Goal: Obtain resource: Download file/media

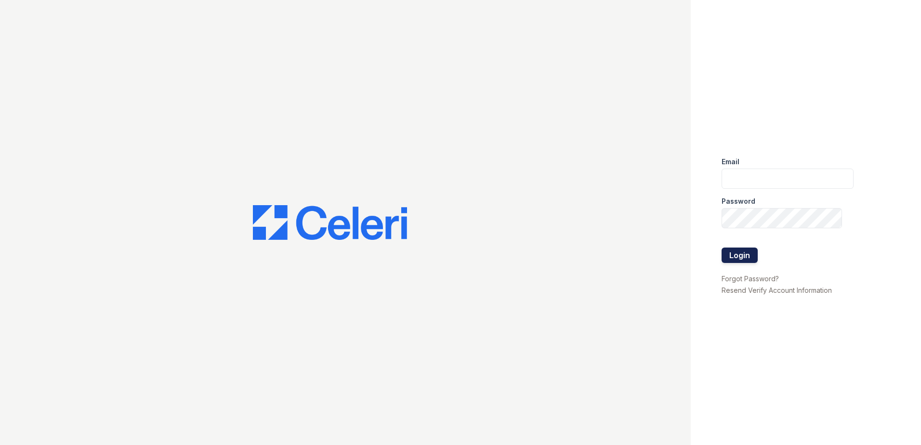
type input "[EMAIL_ADDRESS][DOMAIN_NAME]"
click at [742, 255] on button "Login" at bounding box center [740, 255] width 36 height 15
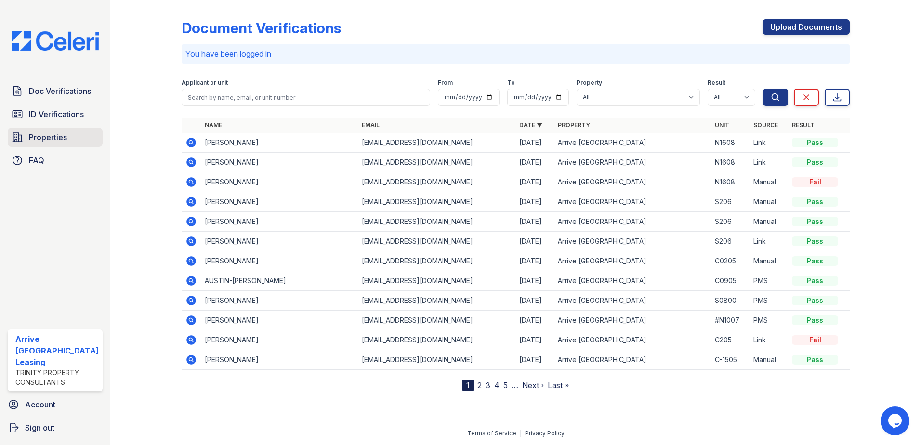
click at [68, 134] on link "Properties" at bounding box center [55, 137] width 95 height 19
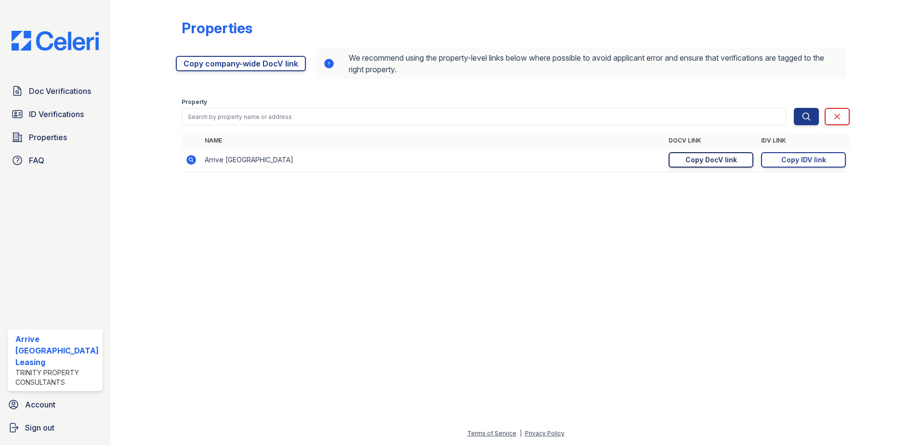
click at [696, 161] on div "Copy DocV link" at bounding box center [712, 160] width 52 height 10
click at [804, 160] on div "Copy IDV link" at bounding box center [803, 160] width 45 height 10
click at [54, 111] on span "ID Verifications" at bounding box center [56, 114] width 55 height 12
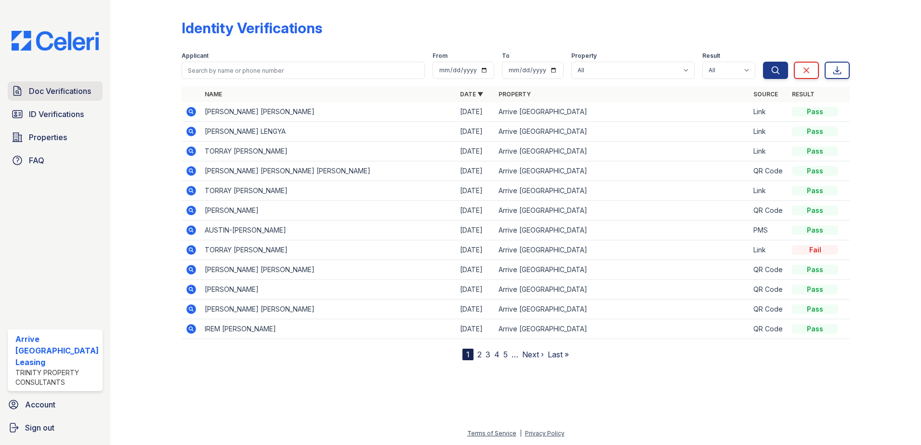
click at [50, 94] on span "Doc Verifications" at bounding box center [60, 91] width 62 height 12
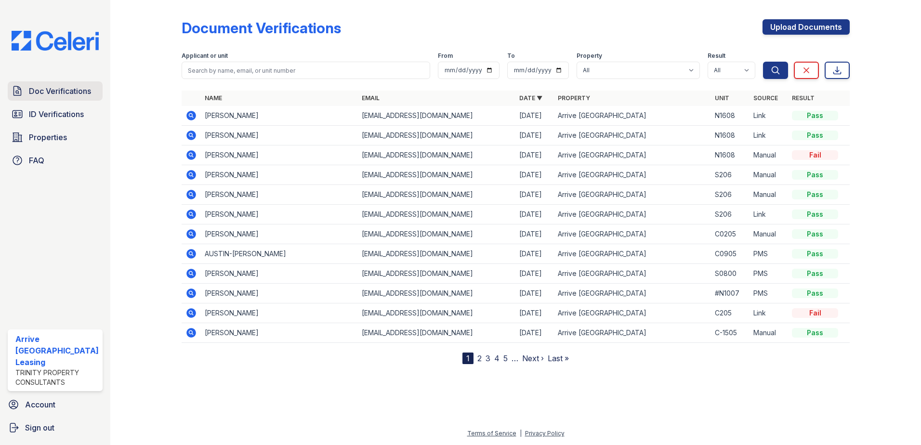
click at [46, 95] on span "Doc Verifications" at bounding box center [60, 91] width 62 height 12
click at [187, 115] on icon at bounding box center [191, 116] width 10 height 10
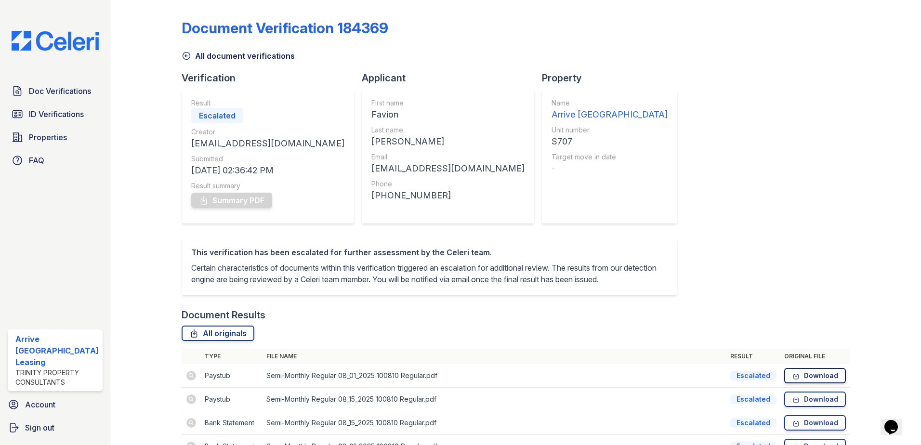
click at [800, 383] on link "Download" at bounding box center [815, 375] width 62 height 15
click at [815, 383] on link "Download" at bounding box center [815, 375] width 62 height 15
click at [811, 407] on link "Download" at bounding box center [815, 399] width 62 height 15
click at [813, 431] on link "Download" at bounding box center [815, 422] width 62 height 15
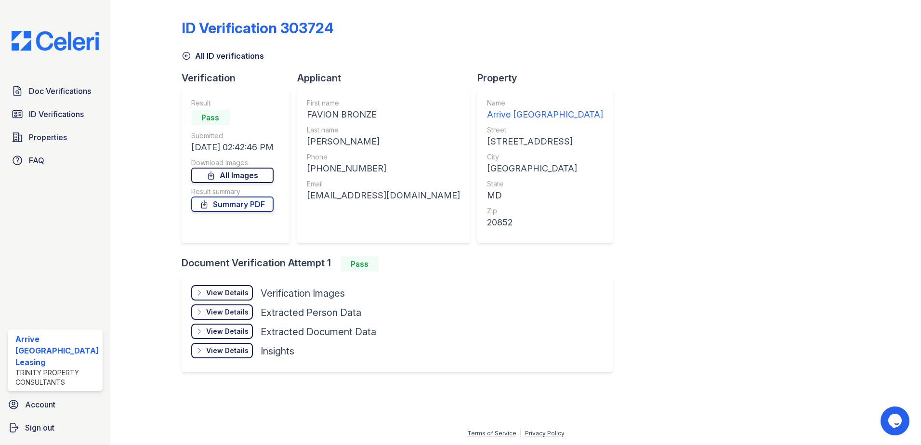
click at [266, 169] on link "All Images" at bounding box center [232, 175] width 82 height 15
click at [257, 210] on link "Summary PDF" at bounding box center [232, 204] width 82 height 15
